Goal: Information Seeking & Learning: Learn about a topic

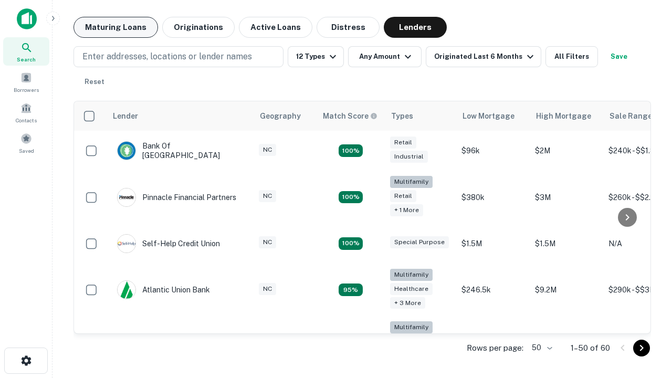
click at [115, 27] on button "Maturing Loans" at bounding box center [115, 27] width 85 height 21
